Goal: Task Accomplishment & Management: Use online tool/utility

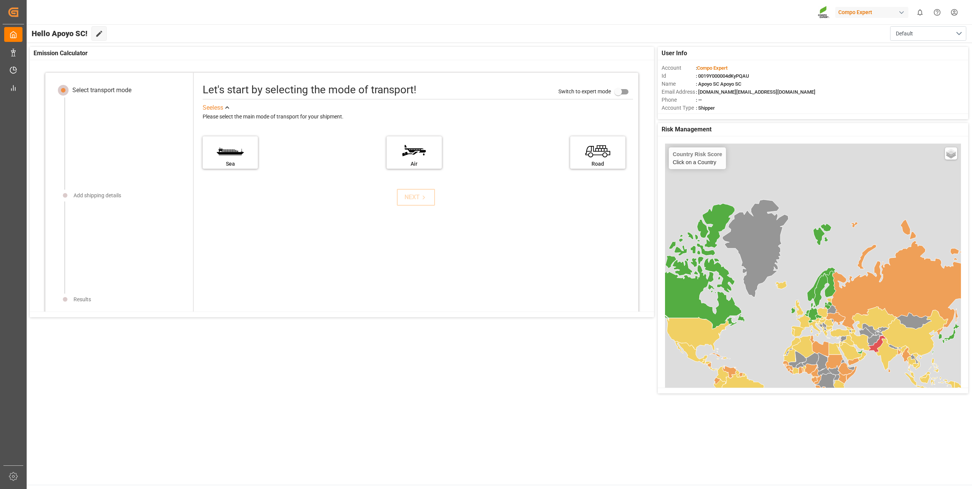
click at [603, 375] on div "User Info Account : Compo Expert Id : 0019Y000004dKyPQAU Name : Apoyo SC Apoyo …" at bounding box center [499, 220] width 946 height 354
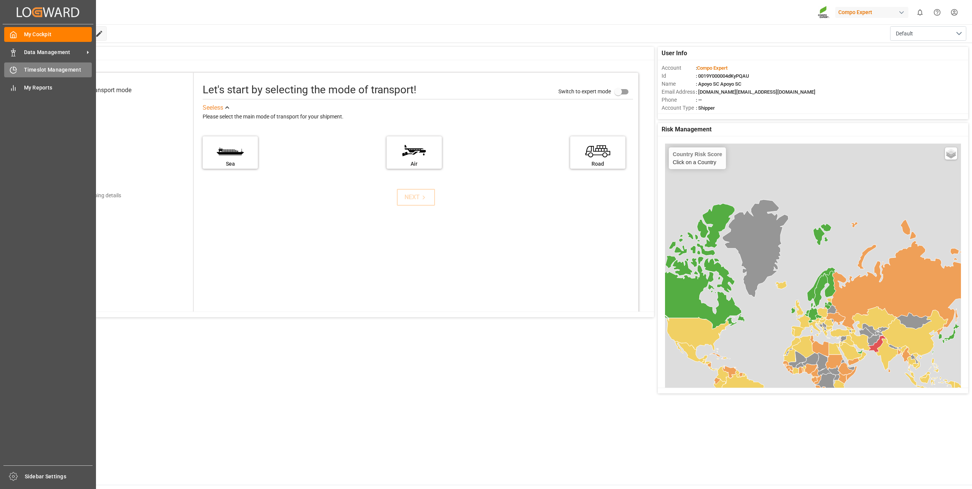
click at [53, 72] on span "Timeslot Management" at bounding box center [58, 70] width 68 height 8
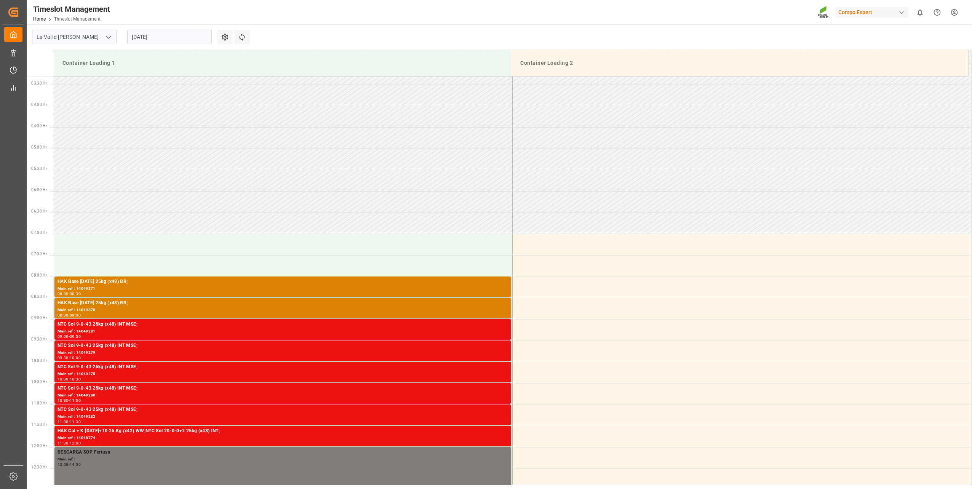
scroll to position [141, 0]
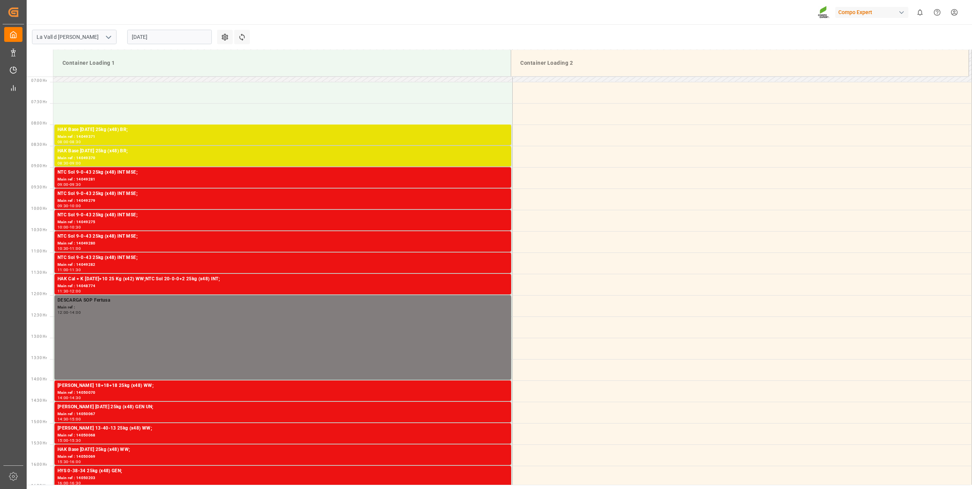
scroll to position [294, 0]
